Goal: Use online tool/utility: Use online tool/utility

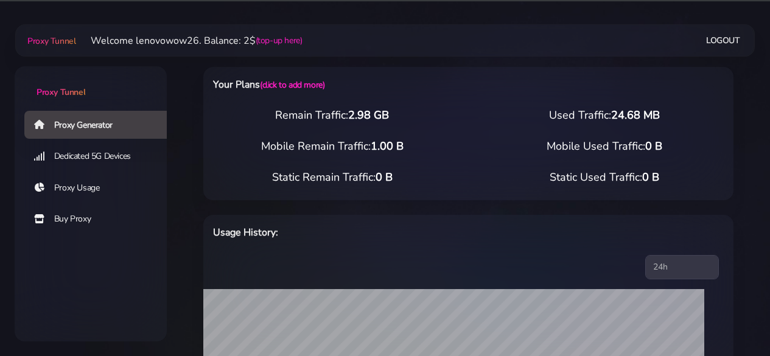
select select "AU"
select select "[GEOGRAPHIC_DATA]"
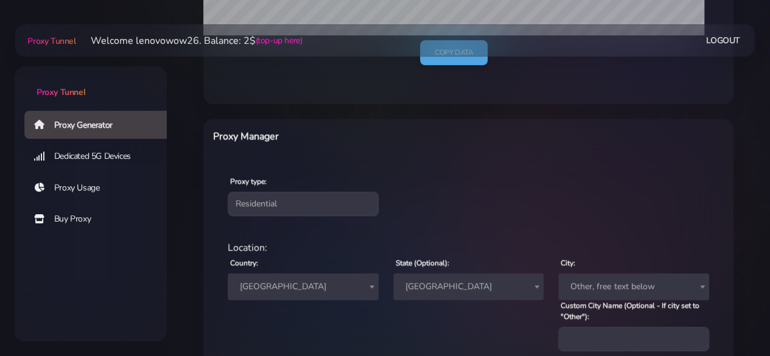
scroll to position [400, 0]
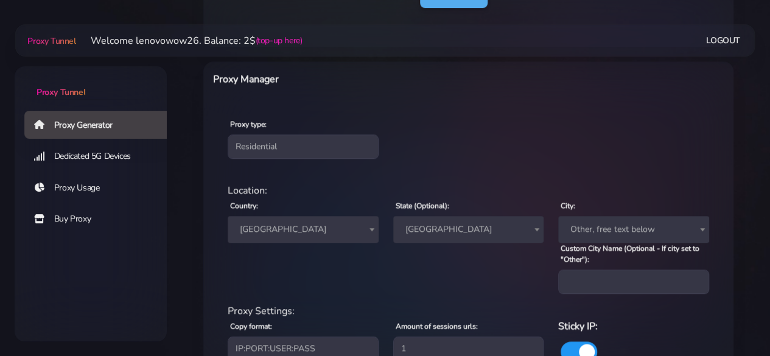
click at [331, 226] on span "[GEOGRAPHIC_DATA]" at bounding box center [303, 229] width 136 height 17
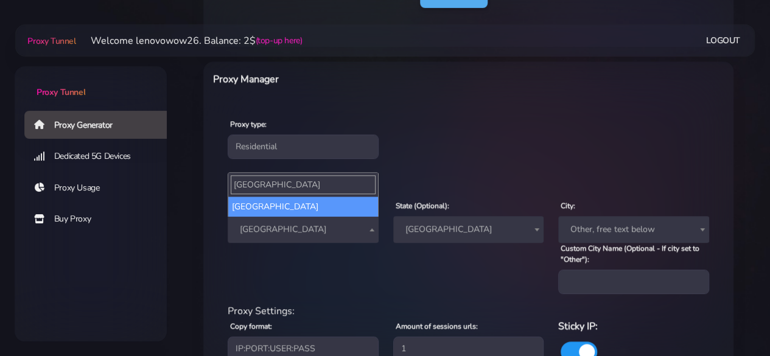
scroll to position [0, 0]
type input "[GEOGRAPHIC_DATA]"
select select "MQ"
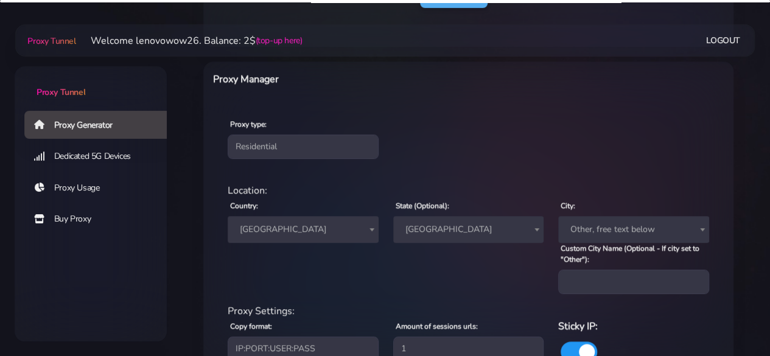
click at [523, 230] on span "[GEOGRAPHIC_DATA]" at bounding box center [468, 229] width 136 height 17
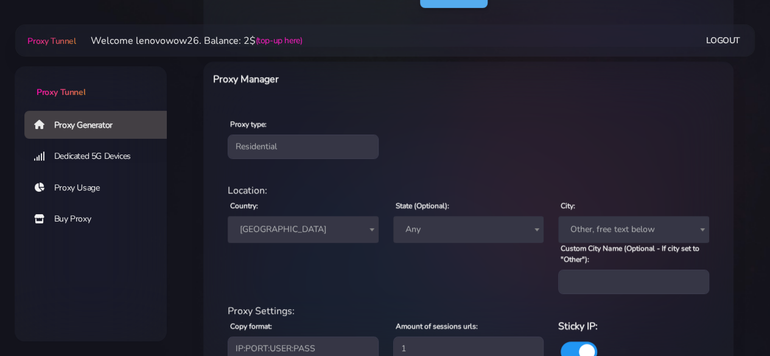
click at [521, 261] on div "State (Optional): Any Any" at bounding box center [468, 246] width 165 height 96
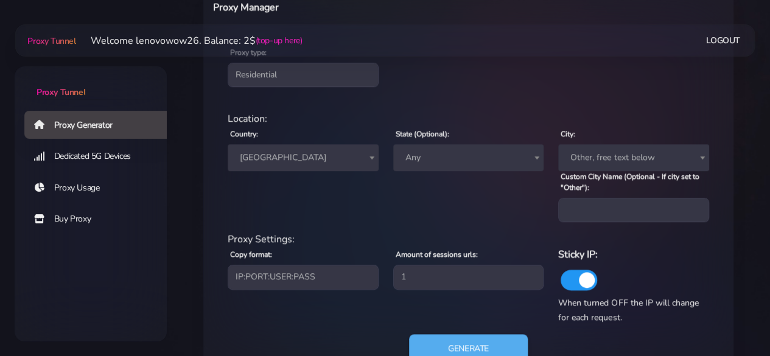
scroll to position [522, 0]
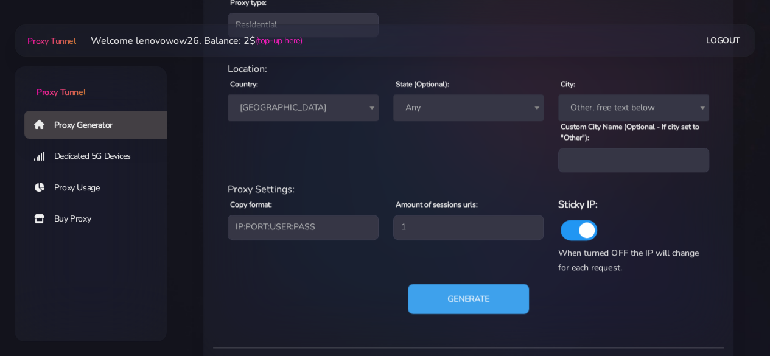
click at [520, 293] on button "Generate" at bounding box center [468, 299] width 121 height 30
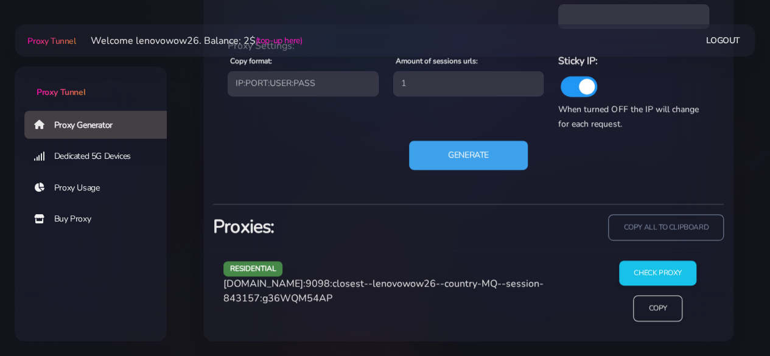
scroll to position [664, 0]
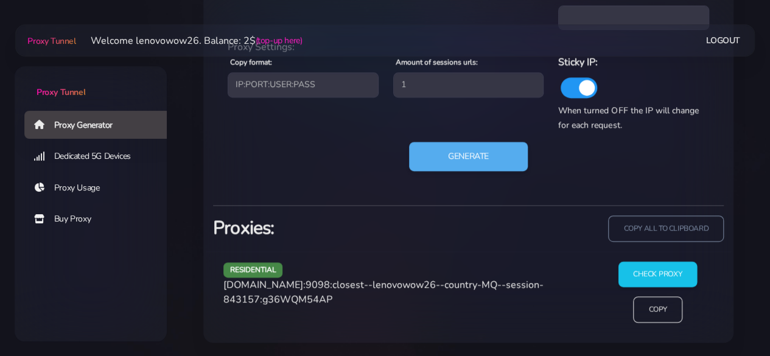
click at [631, 273] on input "Check Proxy" at bounding box center [657, 275] width 78 height 26
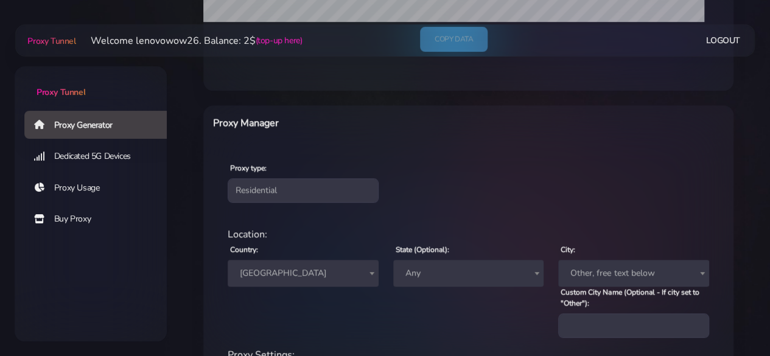
scroll to position [349, 0]
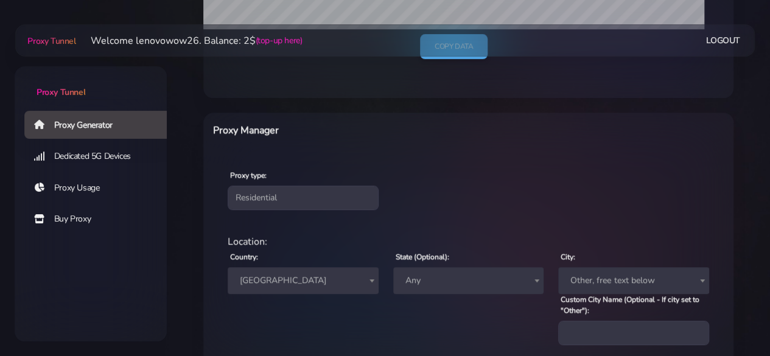
click at [436, 282] on span "Any" at bounding box center [468, 280] width 136 height 17
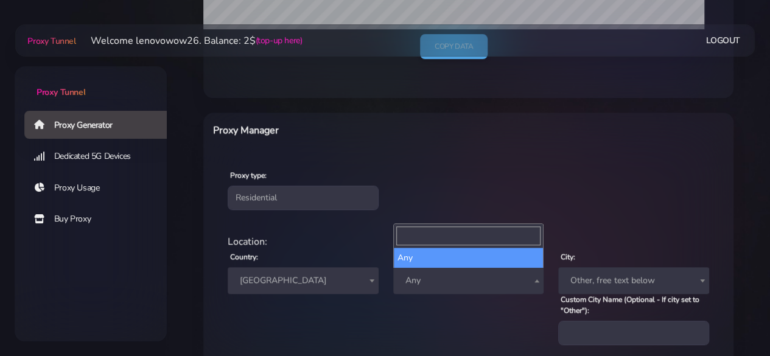
type input "[GEOGRAPHIC_DATA]"
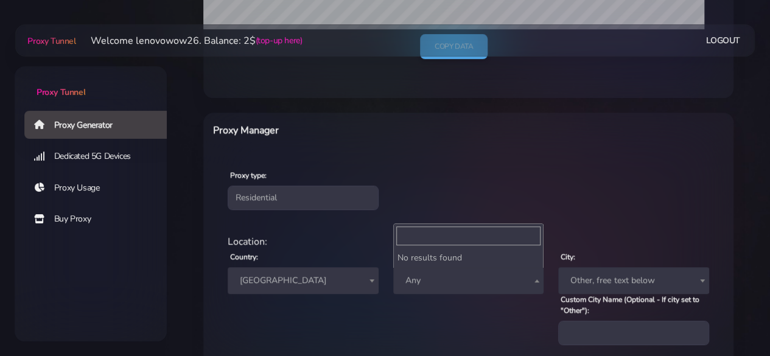
click at [452, 309] on div "State (Optional): Any Any" at bounding box center [468, 297] width 165 height 96
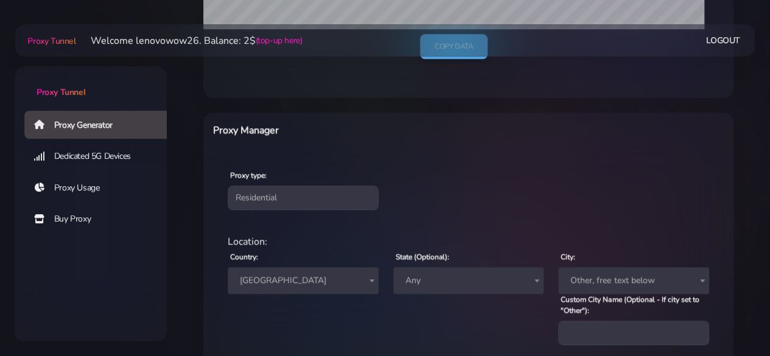
click at [327, 277] on span "[GEOGRAPHIC_DATA]" at bounding box center [303, 280] width 136 height 17
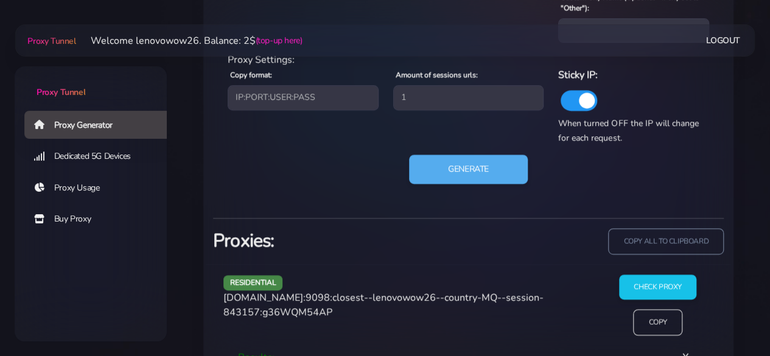
scroll to position [653, 0]
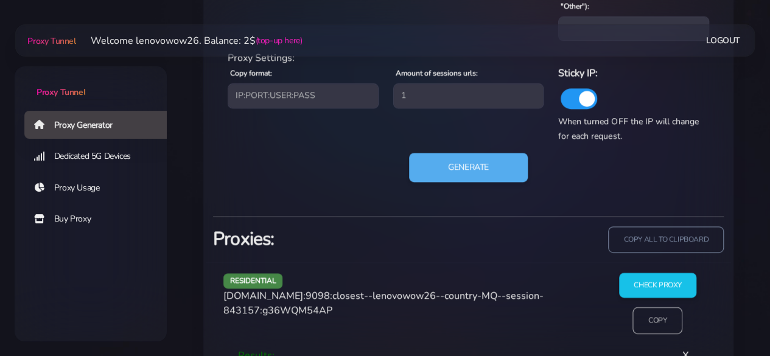
click at [646, 322] on input "Copy" at bounding box center [658, 320] width 50 height 27
